Goal: Task Accomplishment & Management: Manage account settings

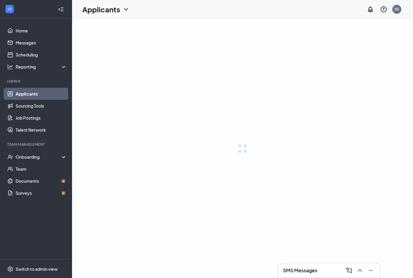
click at [47, 96] on link "Applicants" at bounding box center [41, 94] width 51 height 12
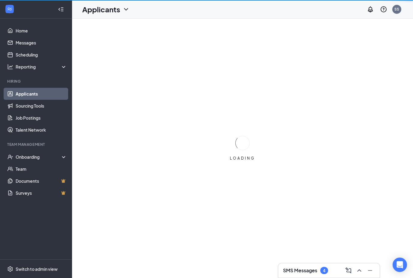
click at [51, 92] on link "Applicants" at bounding box center [41, 94] width 51 height 12
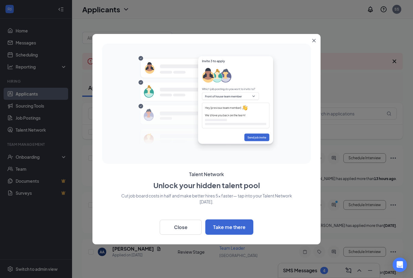
click at [315, 40] on icon "Close" at bounding box center [314, 41] width 4 height 4
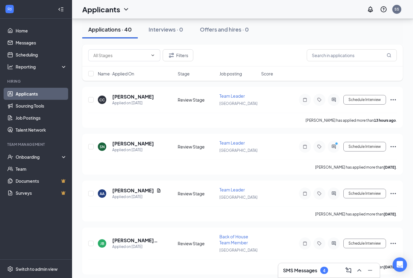
scroll to position [59, 0]
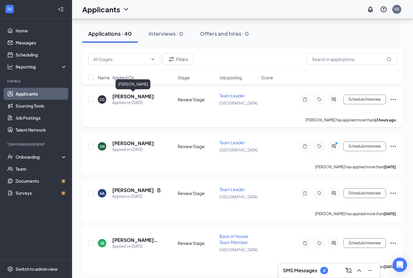
click at [153, 96] on h5 "[PERSON_NAME]" at bounding box center [133, 96] width 42 height 7
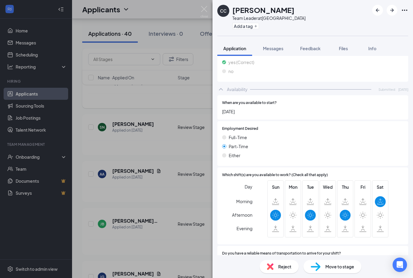
scroll to position [282, 0]
click at [182, 195] on div "CC [PERSON_NAME] Team Leader at [GEOGRAPHIC_DATA] Add a tag Application Message…" at bounding box center [206, 139] width 413 height 278
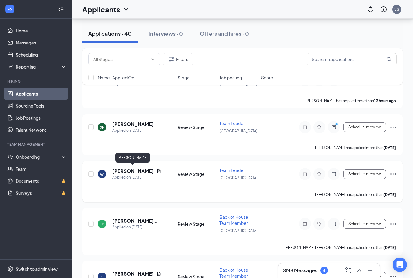
click at [146, 168] on h5 "[PERSON_NAME]" at bounding box center [133, 171] width 42 height 7
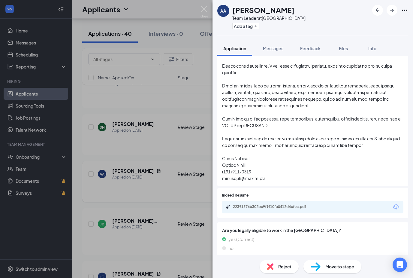
scroll to position [393, 0]
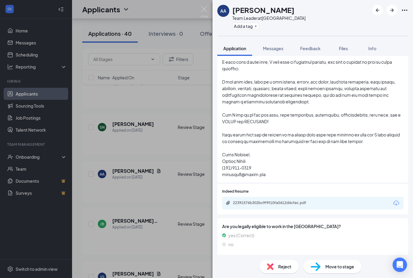
click at [363, 197] on div "22391576b302bc9f9f10fa0412d4cfec.pdf" at bounding box center [312, 203] width 181 height 13
click at [302, 200] on div "22391576b302bc9f9f10fa0412d4cfec.pdf" at bounding box center [275, 202] width 84 height 5
click at [194, 132] on div "AA [PERSON_NAME] Team Leader at [GEOGRAPHIC_DATA] Add a tag Application Message…" at bounding box center [206, 139] width 413 height 278
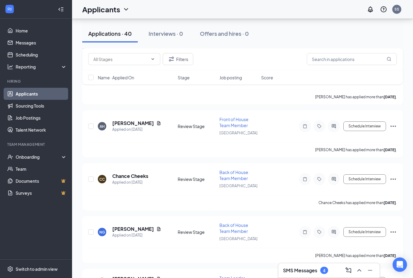
scroll to position [281, 0]
click at [143, 116] on div "AH [PERSON_NAME] Applied on [DATE] Review Stage Front of House Team Member Lega…" at bounding box center [242, 129] width 309 height 26
click at [142, 120] on h5 "[PERSON_NAME]" at bounding box center [133, 123] width 42 height 7
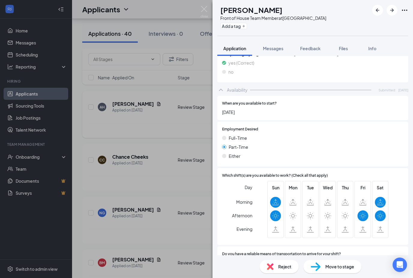
scroll to position [308, 0]
click at [180, 134] on div "[PERSON_NAME] Front of House Team Member at [GEOGRAPHIC_DATA] Add a tag Applica…" at bounding box center [206, 139] width 413 height 278
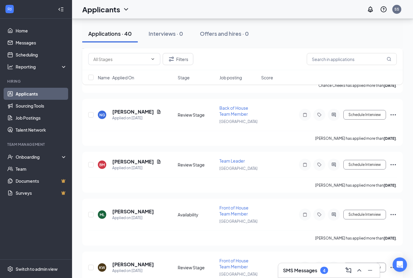
scroll to position [398, 0]
click at [134, 159] on h5 "[PERSON_NAME]" at bounding box center [133, 161] width 42 height 7
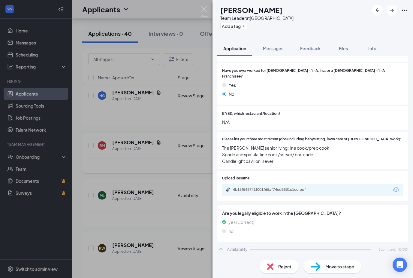
scroll to position [150, 0]
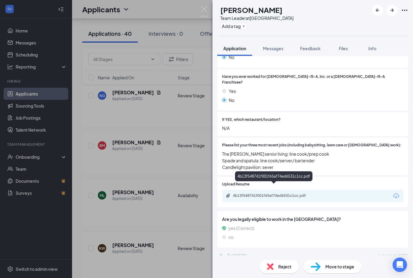
click at [267, 193] on div "4b13f548741f001f65af74ed6531c1cc.pdf" at bounding box center [275, 195] width 84 height 5
click at [181, 162] on div "BM [PERSON_NAME] Team Leader at [GEOGRAPHIC_DATA] Add a tag Application Message…" at bounding box center [206, 139] width 413 height 278
